Goal: Task Accomplishment & Management: Use online tool/utility

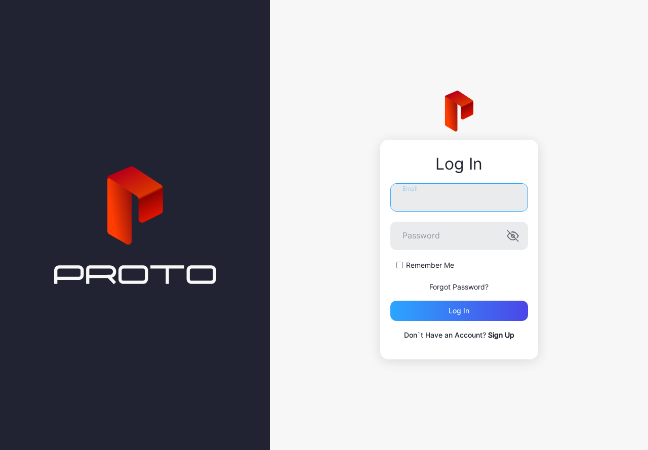
type input "**********"
drag, startPoint x: 427, startPoint y: 267, endPoint x: 423, endPoint y: 281, distance: 13.9
click at [427, 267] on label "Remember Me" at bounding box center [430, 265] width 48 height 10
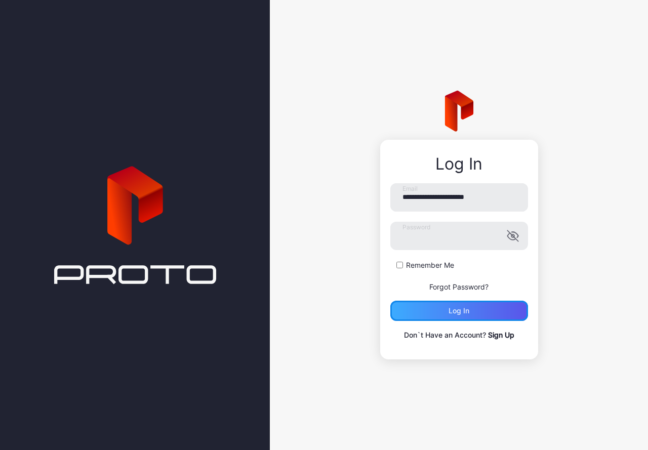
click at [417, 314] on div "Log in" at bounding box center [459, 311] width 138 height 20
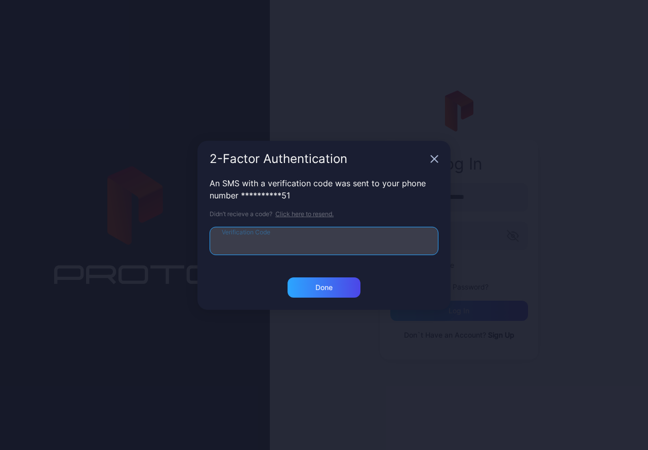
click at [307, 245] on input "Verification Code" at bounding box center [324, 241] width 229 height 28
type input "******"
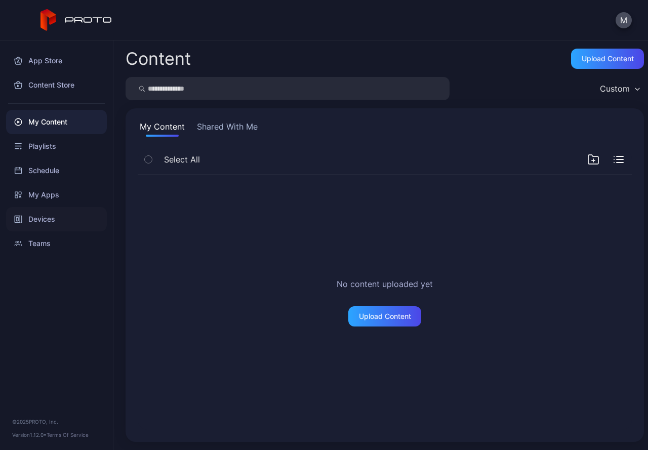
click at [46, 215] on div "Devices" at bounding box center [56, 219] width 101 height 24
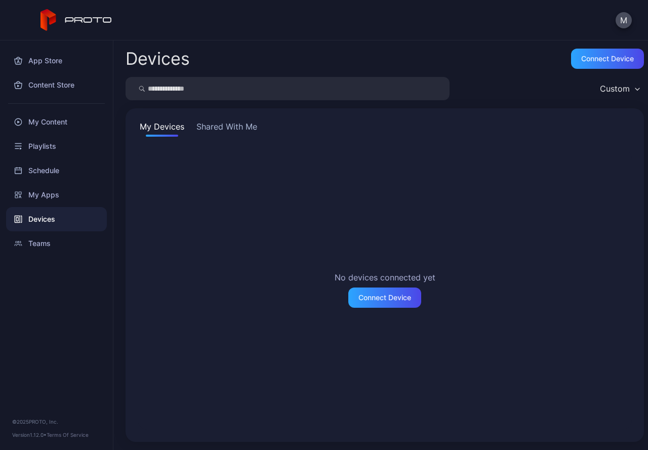
click at [247, 130] on button "Shared With Me" at bounding box center [226, 129] width 65 height 16
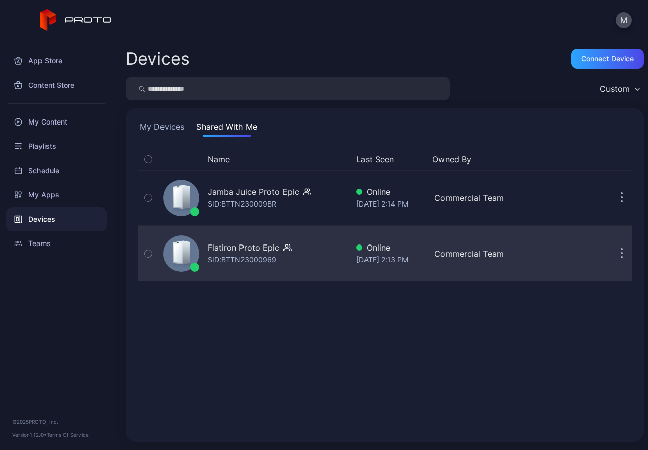
click at [299, 261] on div "Flatiron Proto Epic SID: BTTN23000969" at bounding box center [253, 253] width 189 height 51
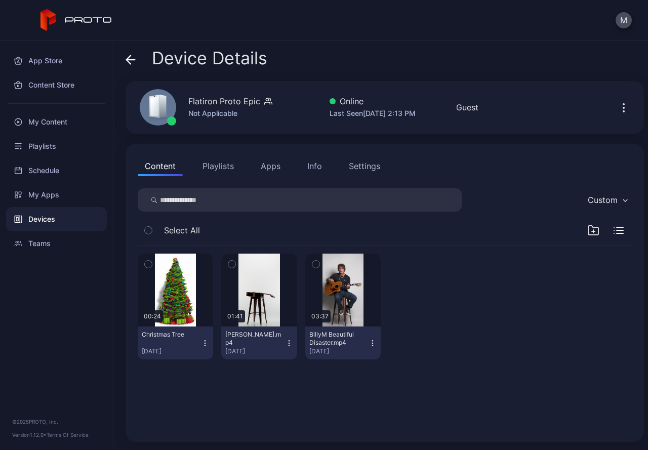
click at [219, 172] on button "Playlists" at bounding box center [218, 166] width 46 height 20
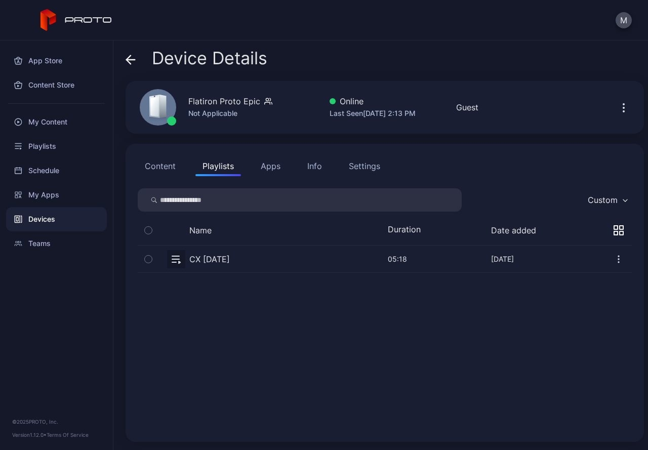
click at [203, 264] on button "button" at bounding box center [385, 259] width 494 height 27
